Goal: Task Accomplishment & Management: Use online tool/utility

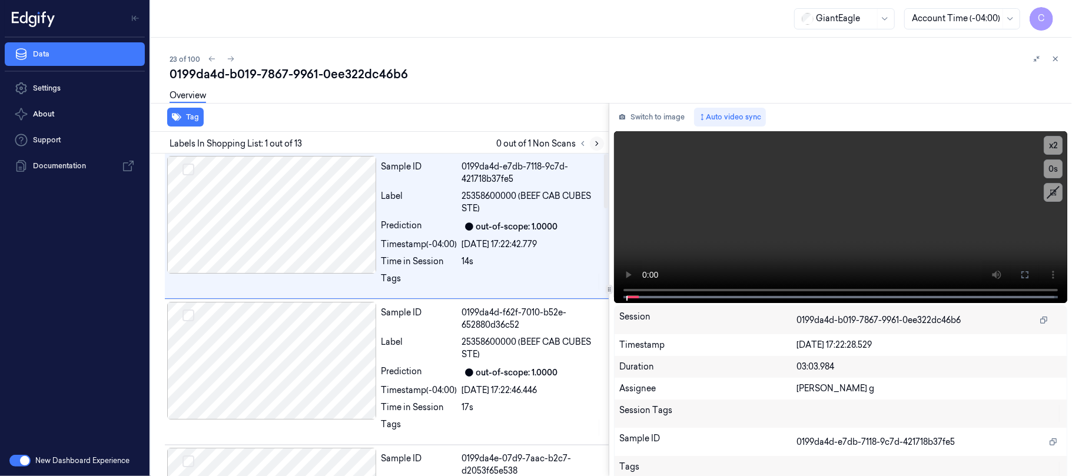
click at [597, 140] on icon at bounding box center [597, 144] width 8 height 8
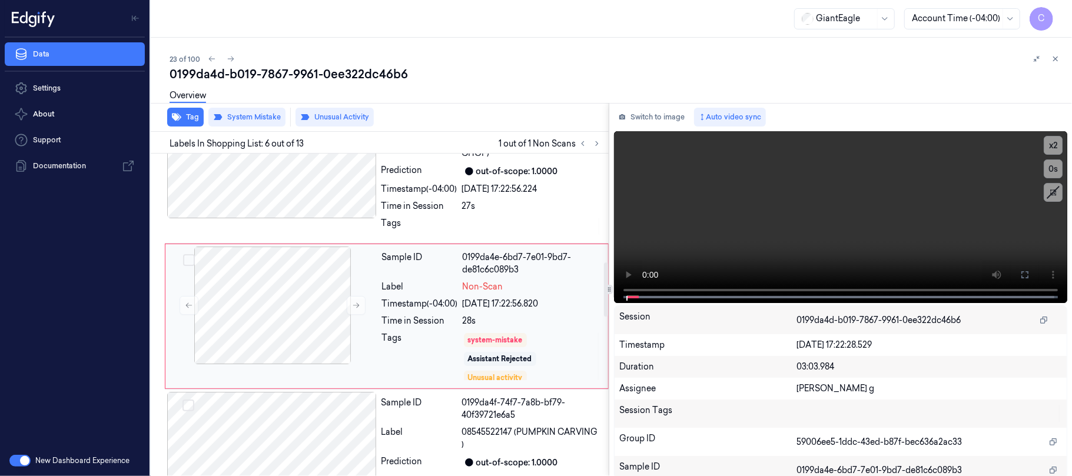
scroll to position [643, 0]
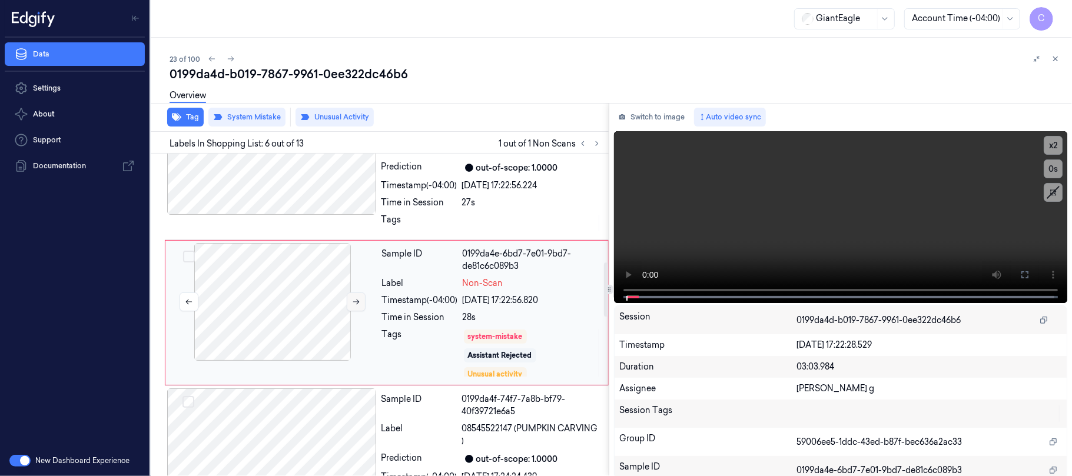
click at [354, 306] on icon at bounding box center [356, 302] width 8 height 8
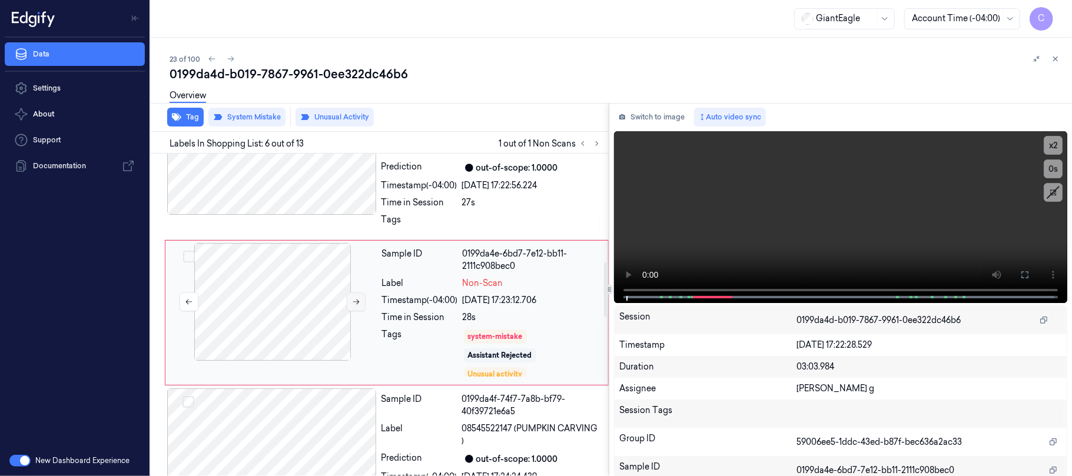
click at [354, 306] on icon at bounding box center [356, 302] width 8 height 8
click at [322, 193] on div at bounding box center [272, 156] width 210 height 118
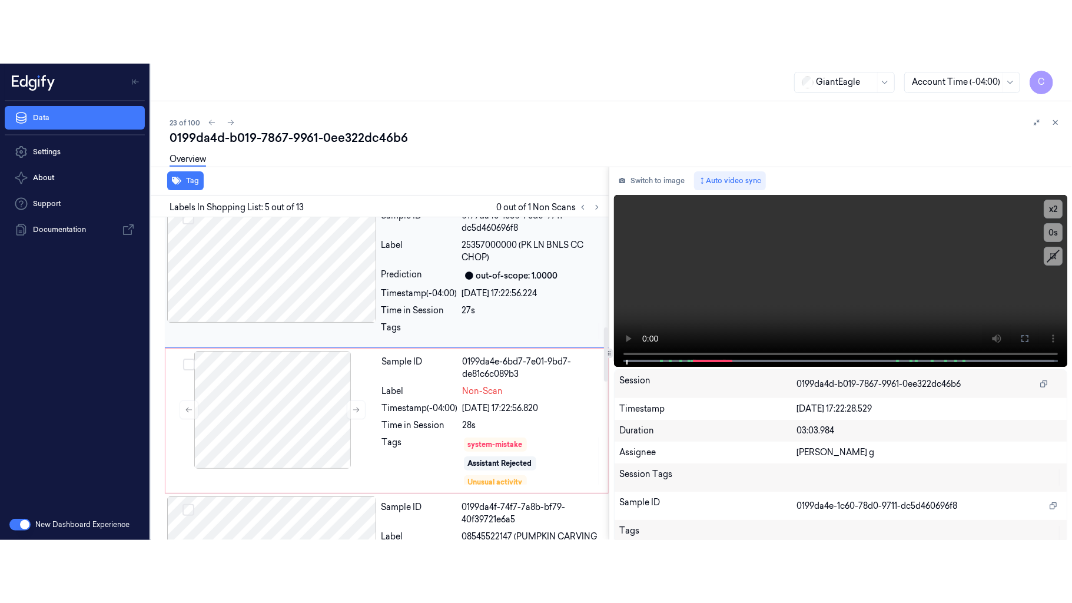
scroll to position [654, 0]
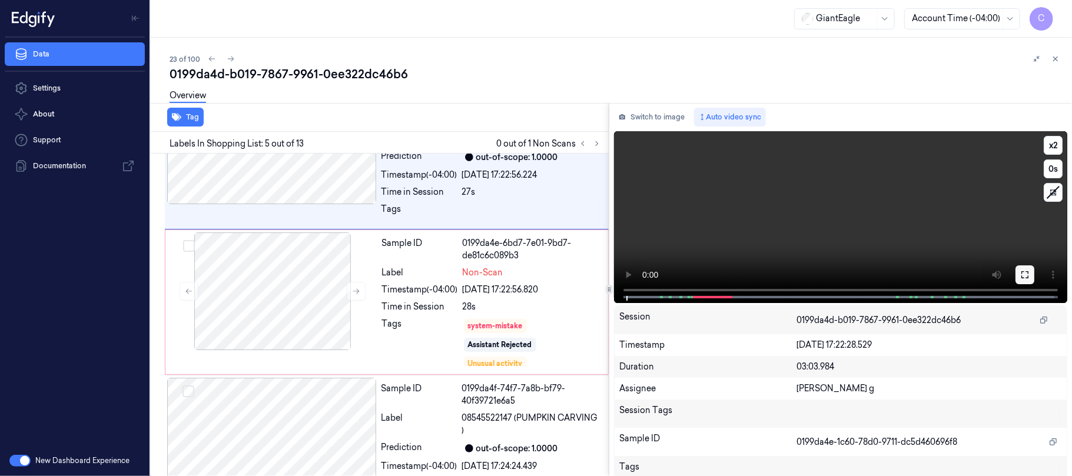
click at [1022, 274] on icon at bounding box center [1025, 274] width 9 height 9
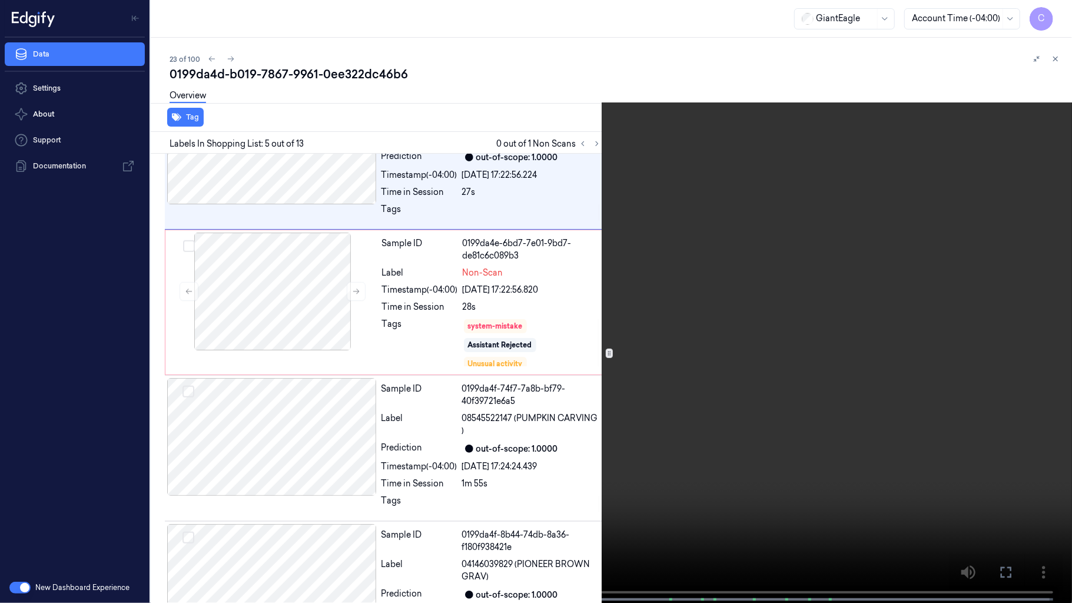
click at [243, 409] on video at bounding box center [536, 302] width 1072 height 605
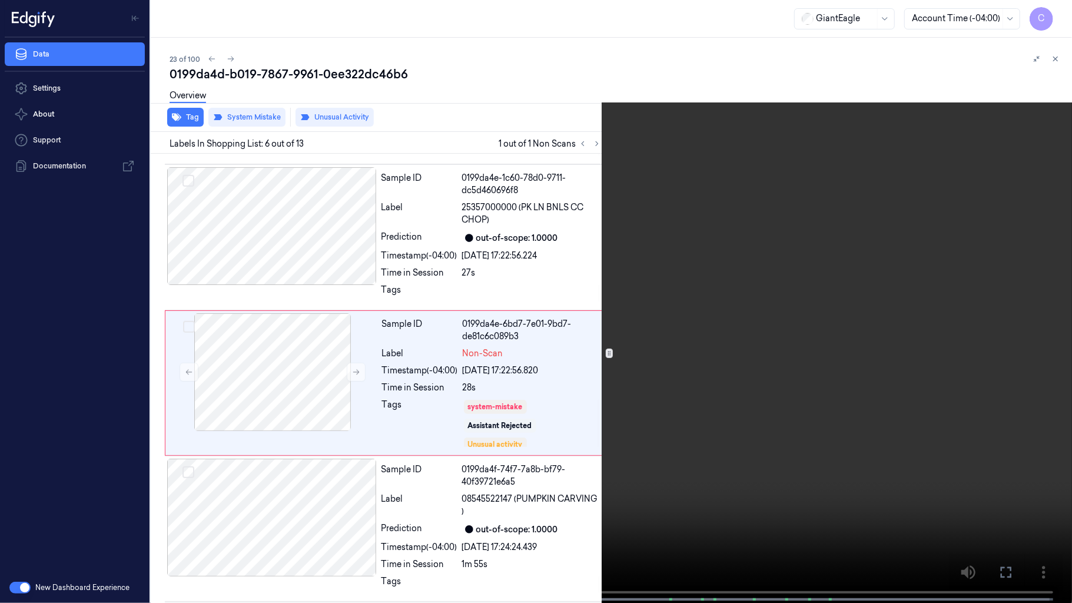
scroll to position [580, 0]
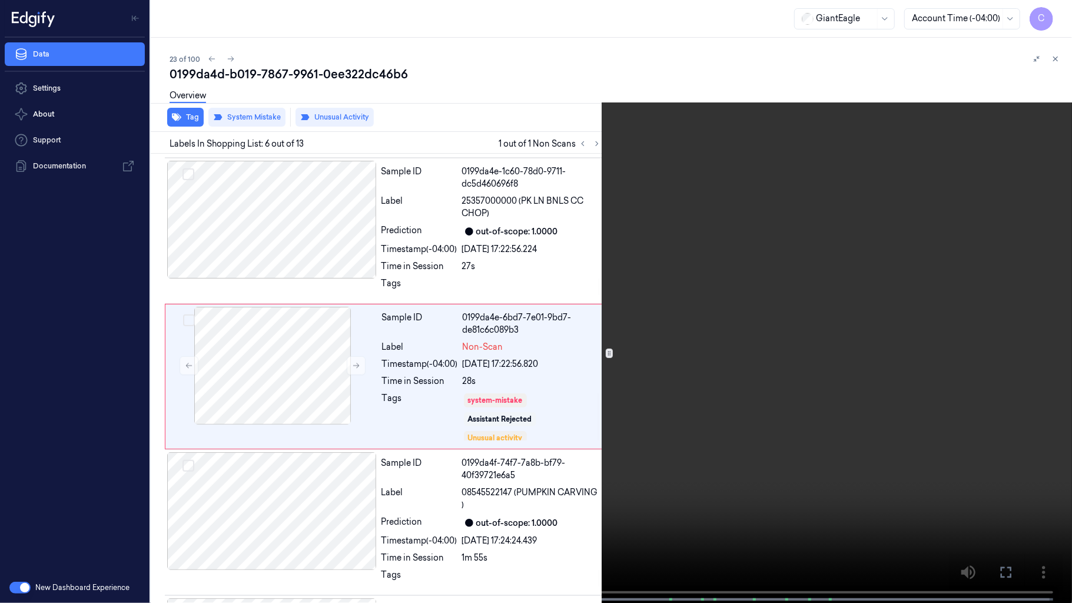
click at [397, 343] on video at bounding box center [536, 302] width 1072 height 605
click at [456, 354] on video at bounding box center [536, 302] width 1072 height 605
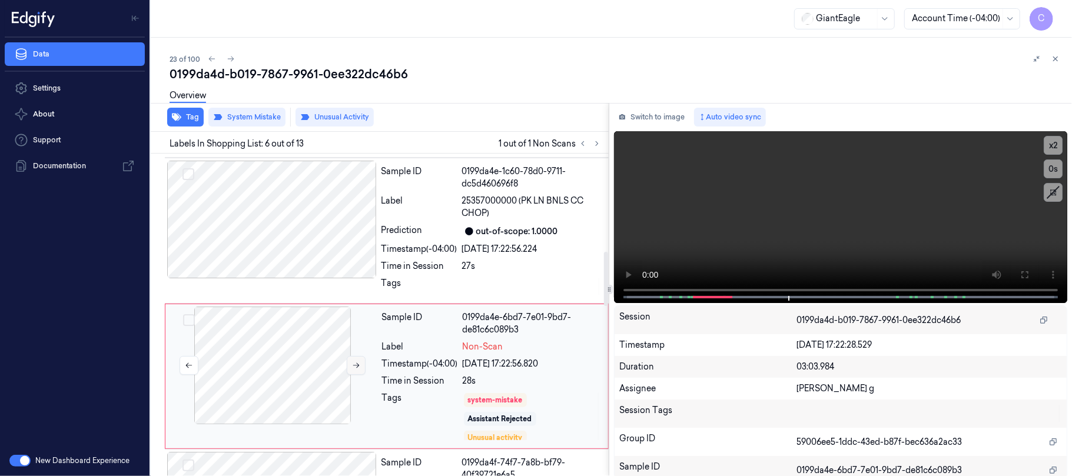
click at [356, 369] on icon at bounding box center [356, 366] width 8 height 8
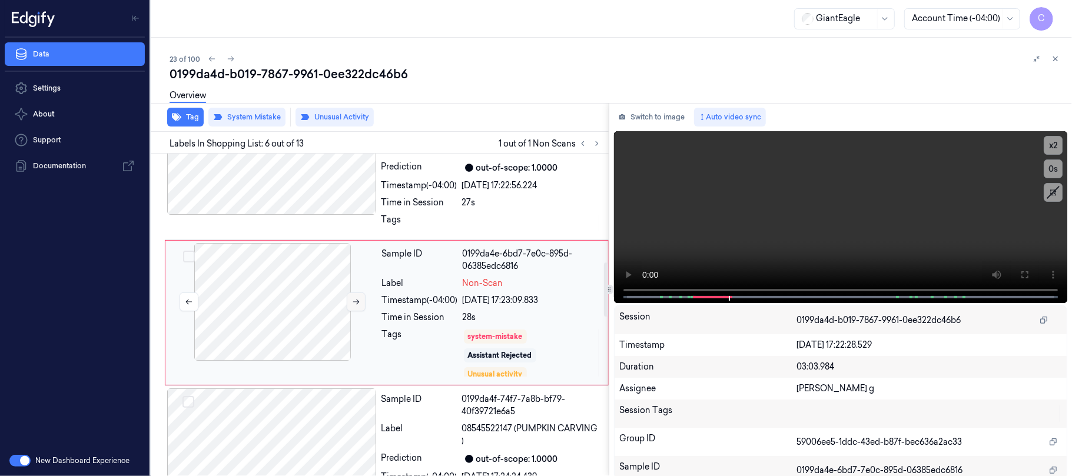
click at [350, 304] on button at bounding box center [356, 302] width 19 height 19
